Goal: Task Accomplishment & Management: Complete application form

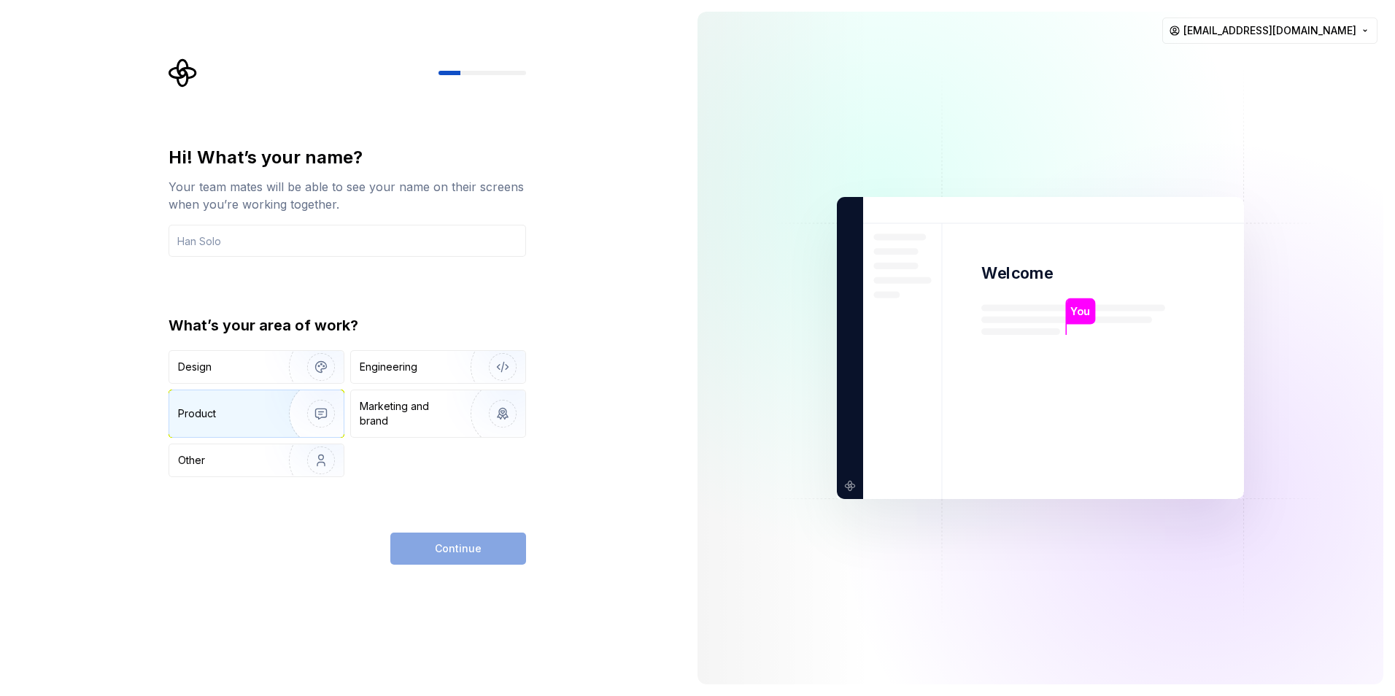
click at [212, 417] on div "Product" at bounding box center [197, 413] width 38 height 15
click at [212, 411] on div "Product" at bounding box center [197, 413] width 38 height 15
click at [223, 465] on div "Other" at bounding box center [220, 460] width 85 height 15
